Goal: Task Accomplishment & Management: Complete application form

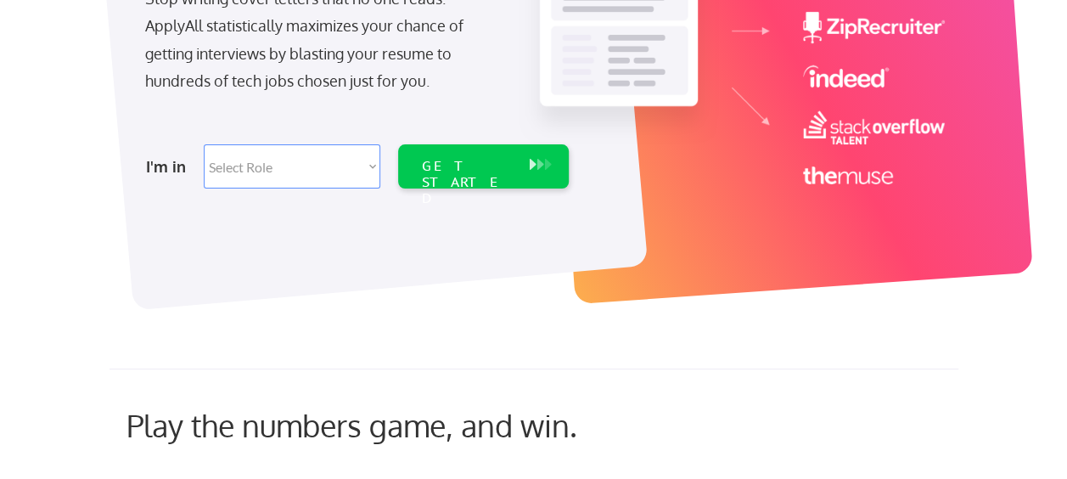
scroll to position [340, 0]
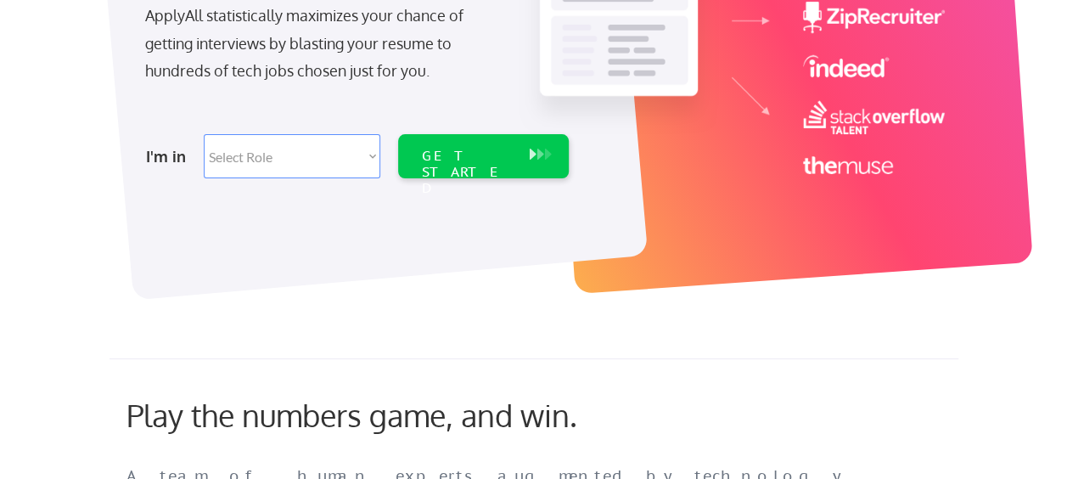
click at [299, 158] on select "Select Role Software Engineering Product Management Customer Success Sales UI/U…" at bounding box center [292, 156] width 177 height 44
select select ""sales0""
click at [204, 134] on select "Select Role Software Engineering Product Management Customer Success Sales UI/U…" at bounding box center [292, 156] width 177 height 44
select select ""sales0""
click at [466, 166] on div "GET STARTED" at bounding box center [468, 156] width 108 height 44
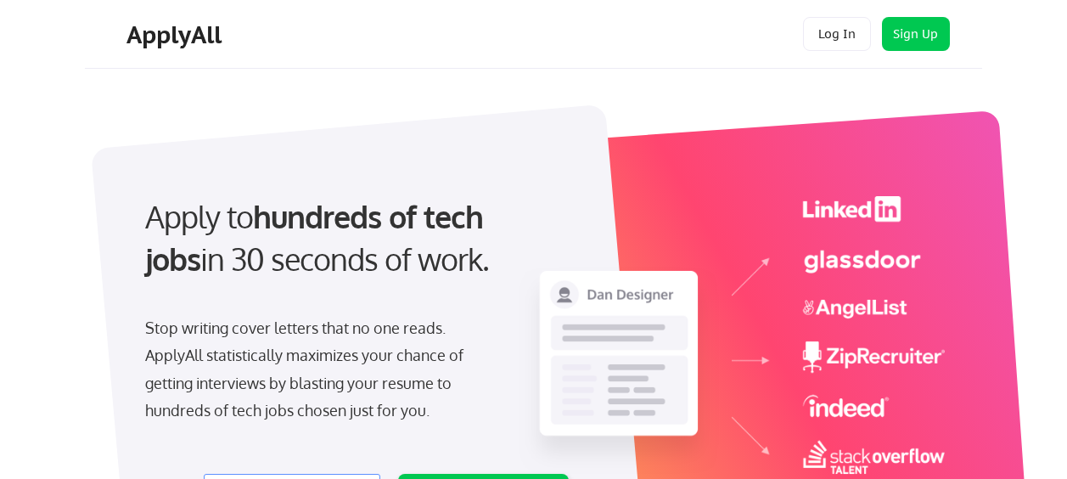
select select ""sales0""
